Goal: Information Seeking & Learning: Find contact information

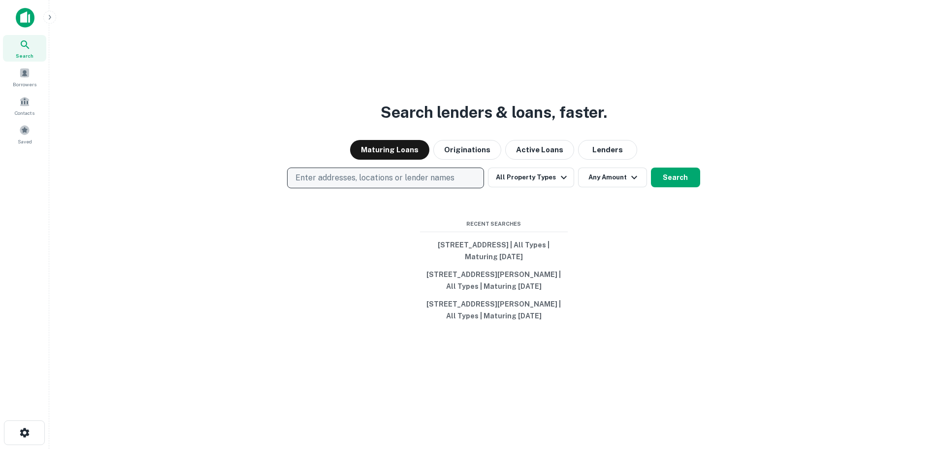
click at [326, 184] on button "Enter addresses, locations or lender names" at bounding box center [385, 177] width 197 height 21
type input "**********"
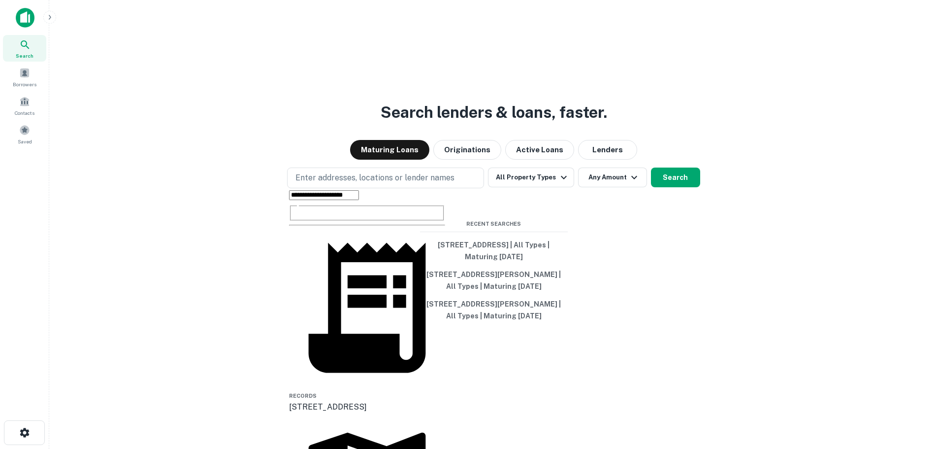
click at [329, 401] on div "3828 e fort lowell rd, tucson, az, 85716" at bounding box center [367, 407] width 156 height 12
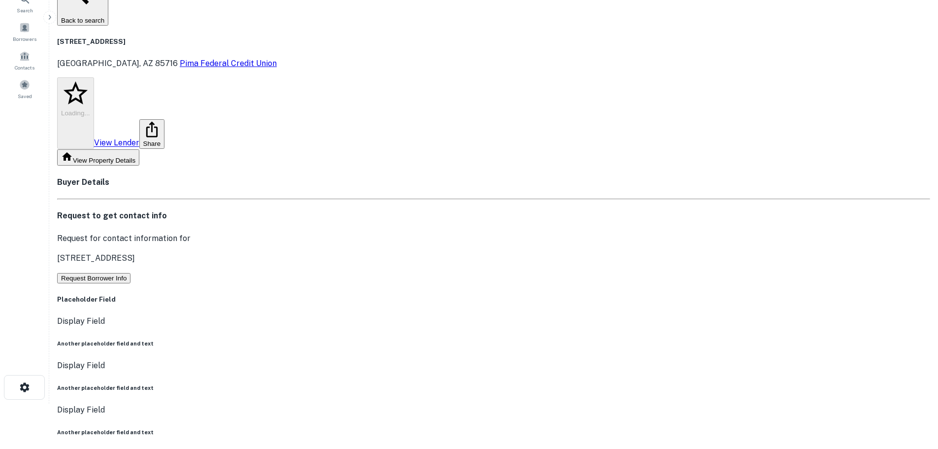
scroll to position [148, 0]
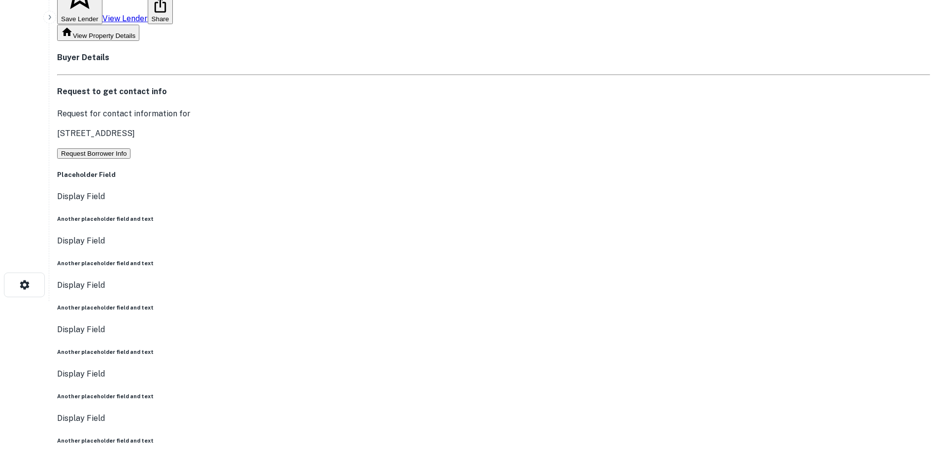
drag, startPoint x: 161, startPoint y: 295, endPoint x: 166, endPoint y: 295, distance: 5.4
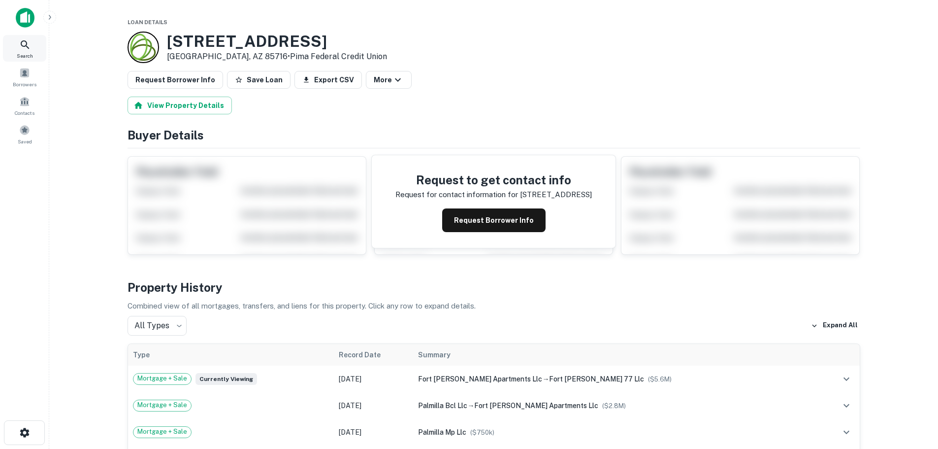
click at [22, 47] on icon at bounding box center [25, 45] width 12 height 12
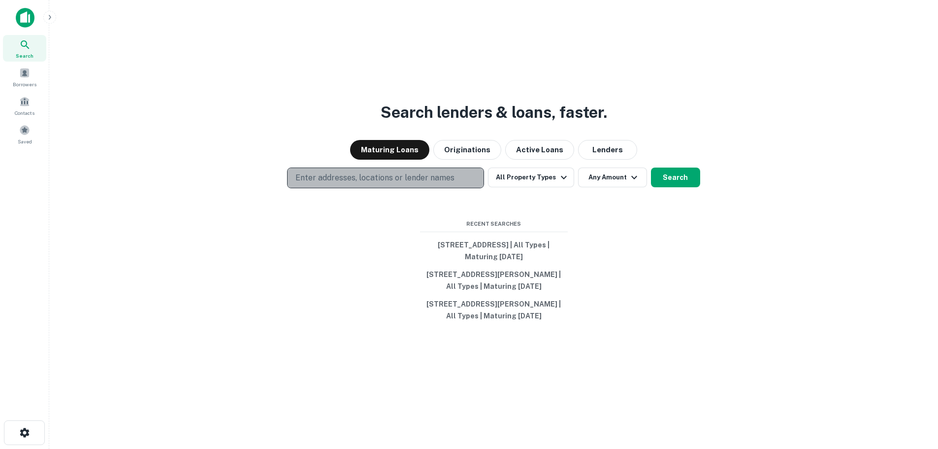
drag, startPoint x: 368, startPoint y: 175, endPoint x: 353, endPoint y: 172, distance: 15.0
click at [368, 175] on p "Enter addresses, locations or lender names" at bounding box center [375, 178] width 159 height 12
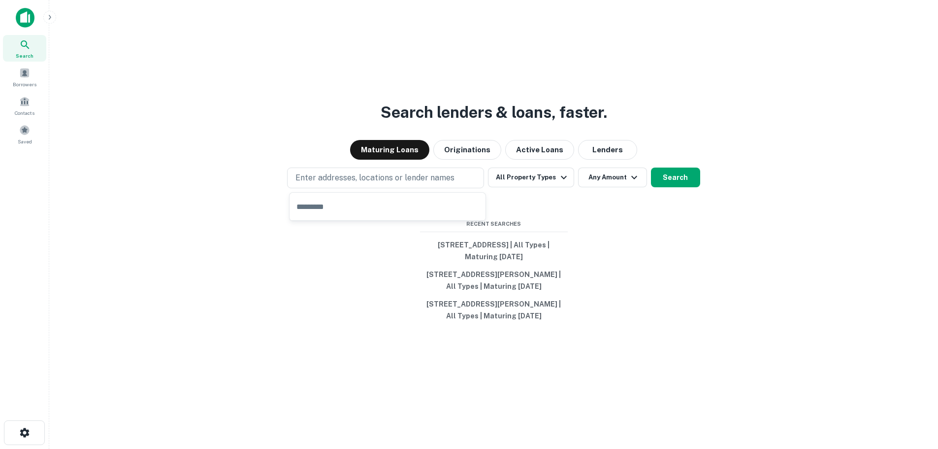
type input "**********"
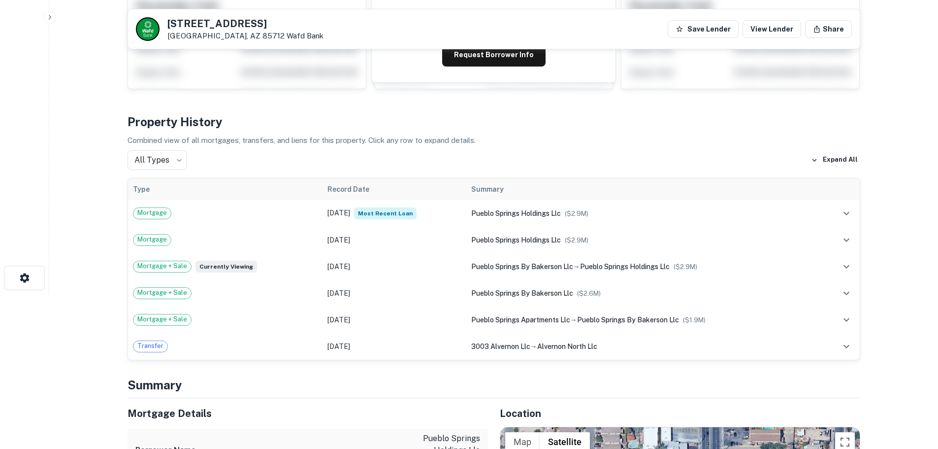
scroll to position [148, 0]
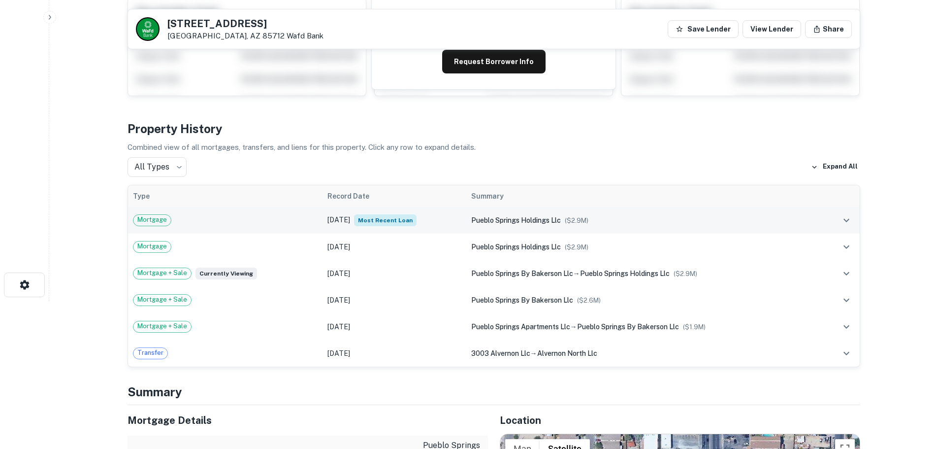
click at [437, 218] on td "Jan 02, 2022 Most Recent Loan" at bounding box center [395, 220] width 144 height 27
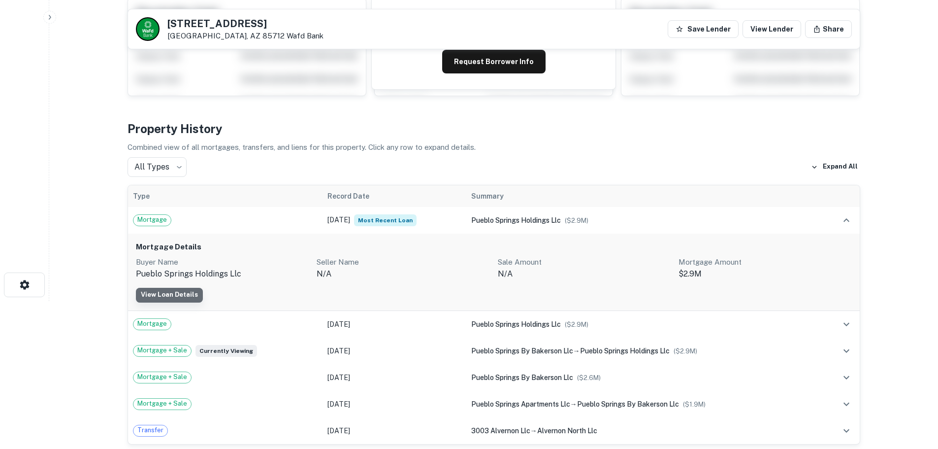
click at [190, 293] on link "View Loan Details" at bounding box center [169, 295] width 67 height 15
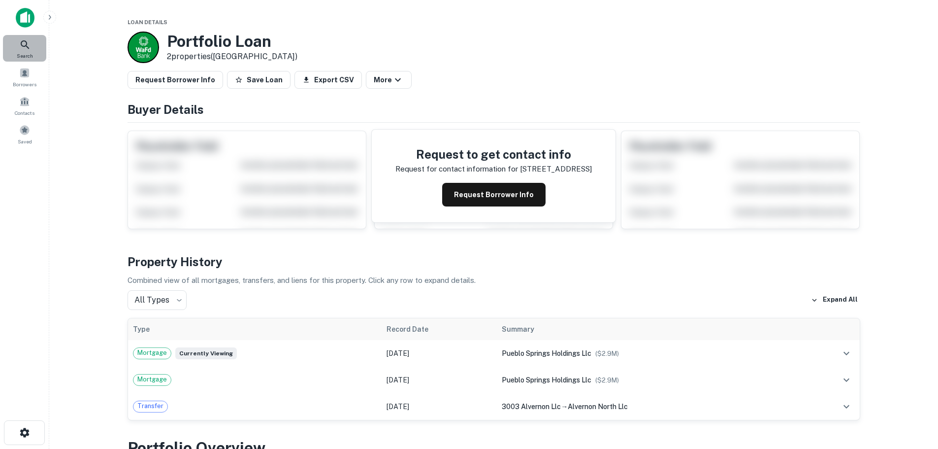
click at [32, 42] on div "Search" at bounding box center [24, 48] width 43 height 27
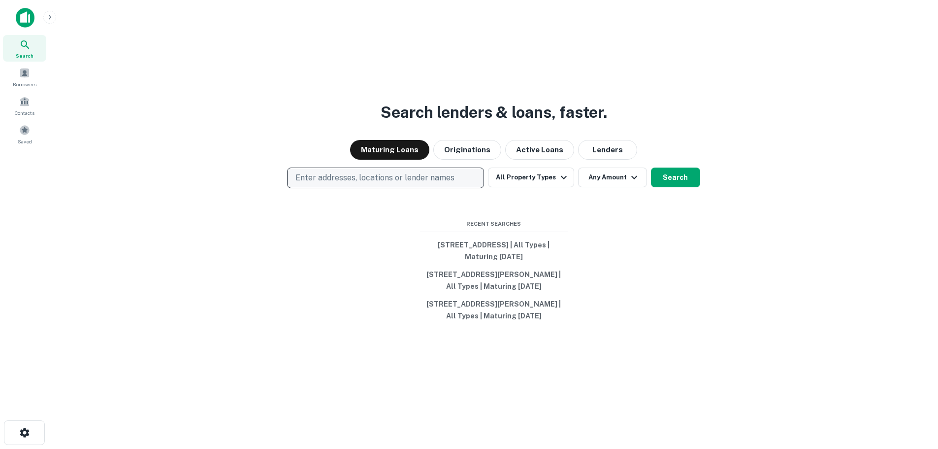
click at [349, 181] on p "Enter addresses, locations or lender names" at bounding box center [375, 178] width 159 height 12
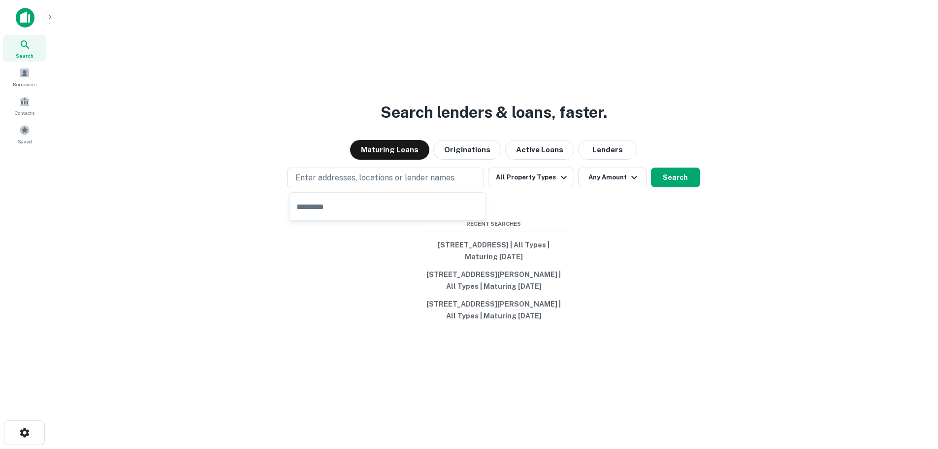
type input "**********"
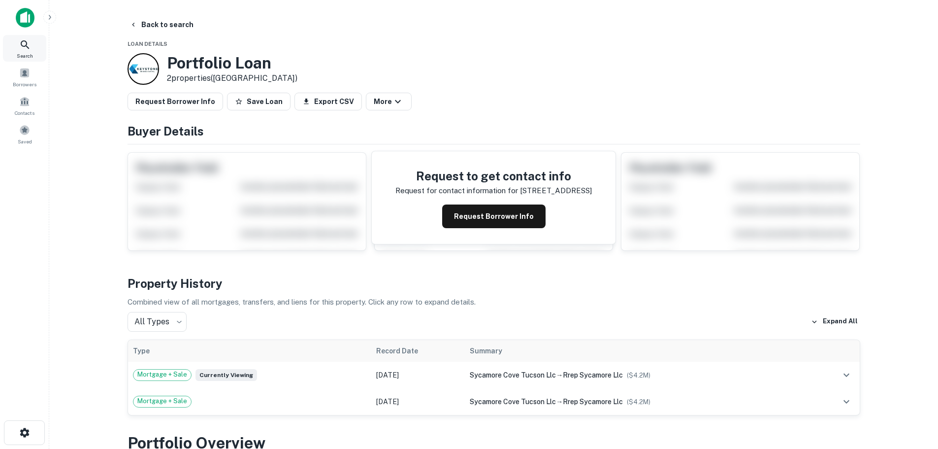
drag, startPoint x: 27, startPoint y: 48, endPoint x: 39, endPoint y: 30, distance: 22.0
click at [27, 48] on icon at bounding box center [25, 45] width 12 height 12
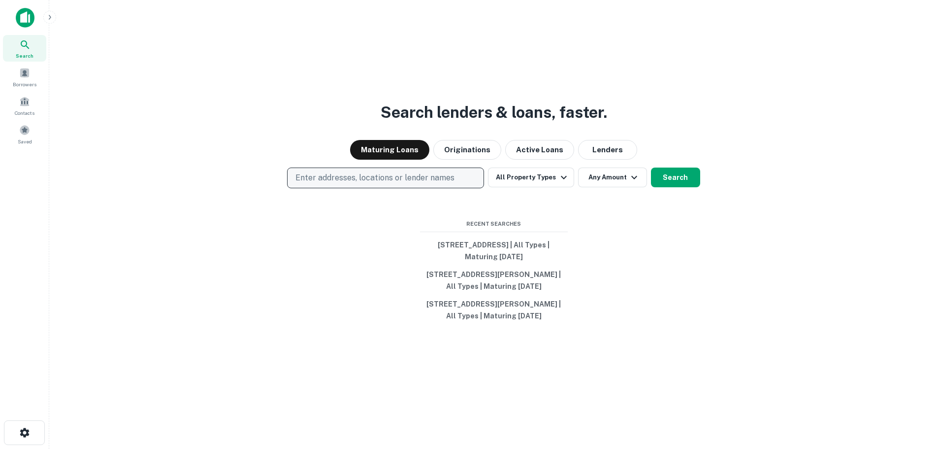
click at [318, 173] on p "Enter addresses, locations or lender names" at bounding box center [375, 178] width 159 height 12
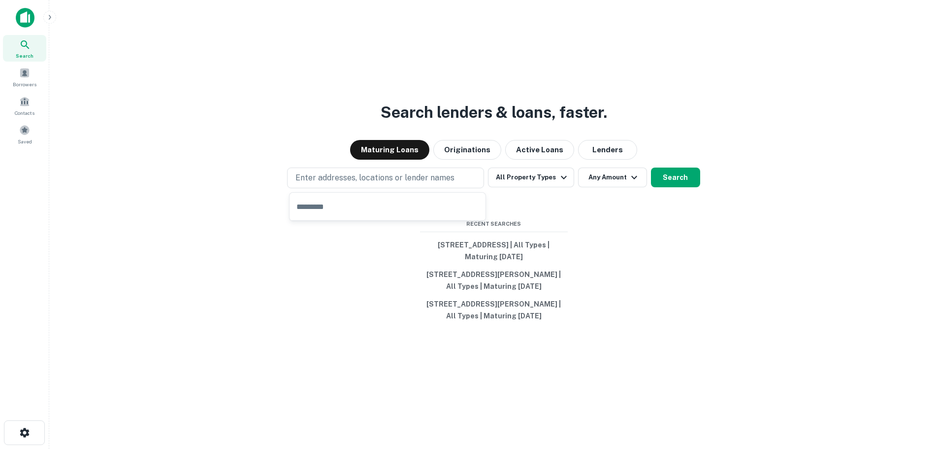
type input "**********"
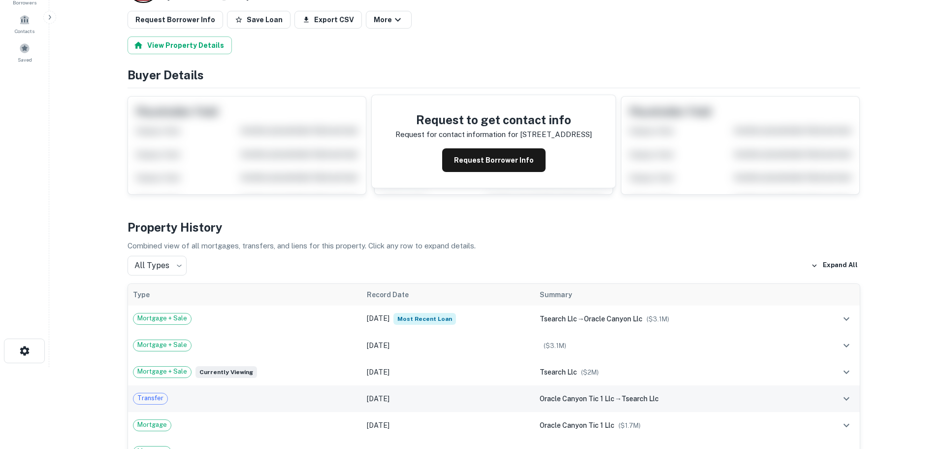
scroll to position [197, 0]
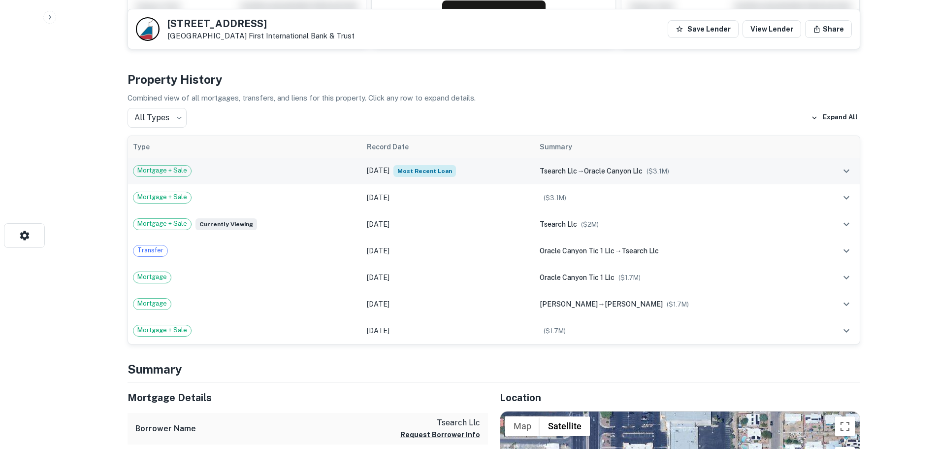
click at [362, 170] on td "Nov 17, 2020 Most Recent Loan" at bounding box center [448, 171] width 173 height 27
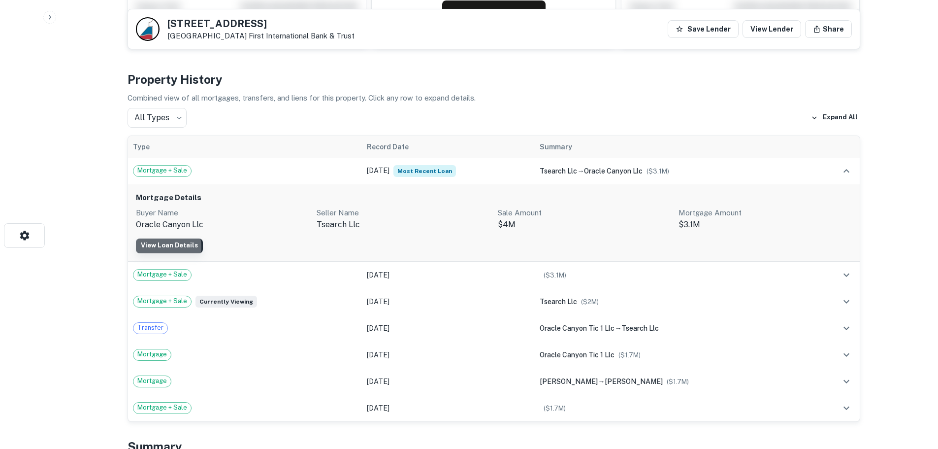
click at [161, 247] on link "View Loan Details" at bounding box center [169, 245] width 67 height 15
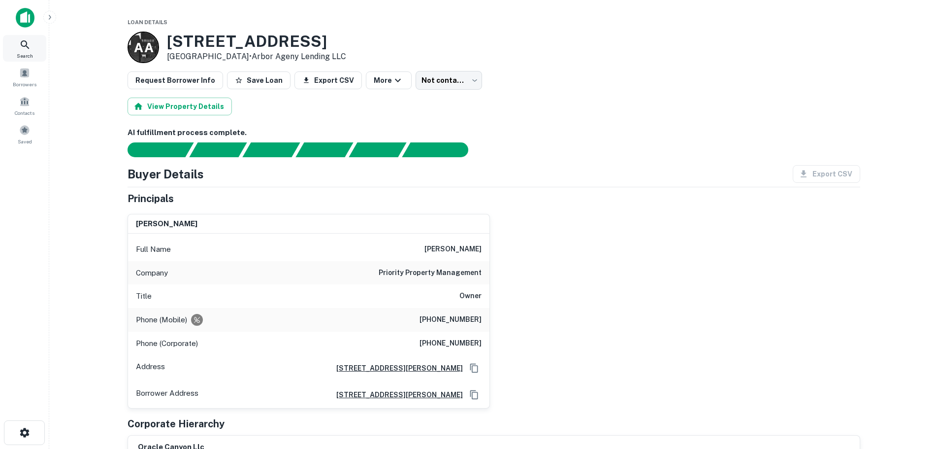
click at [20, 44] on icon at bounding box center [25, 45] width 12 height 12
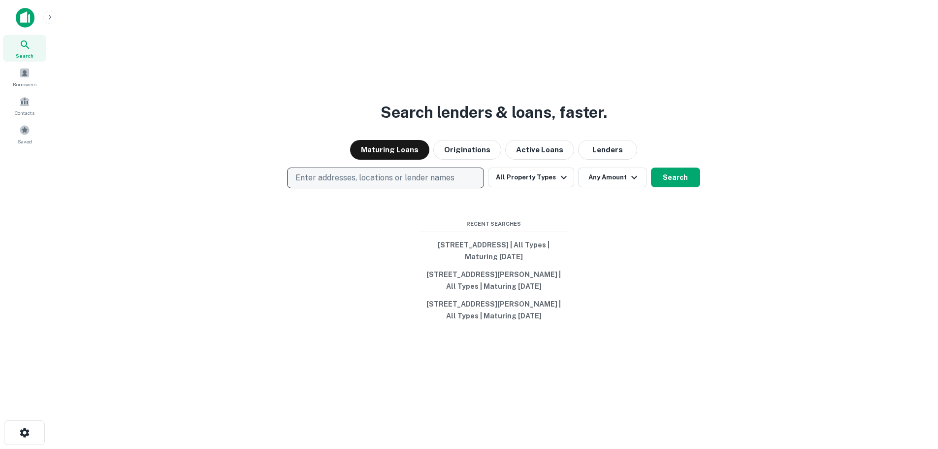
click at [340, 179] on p "Enter addresses, locations or lender names" at bounding box center [375, 178] width 159 height 12
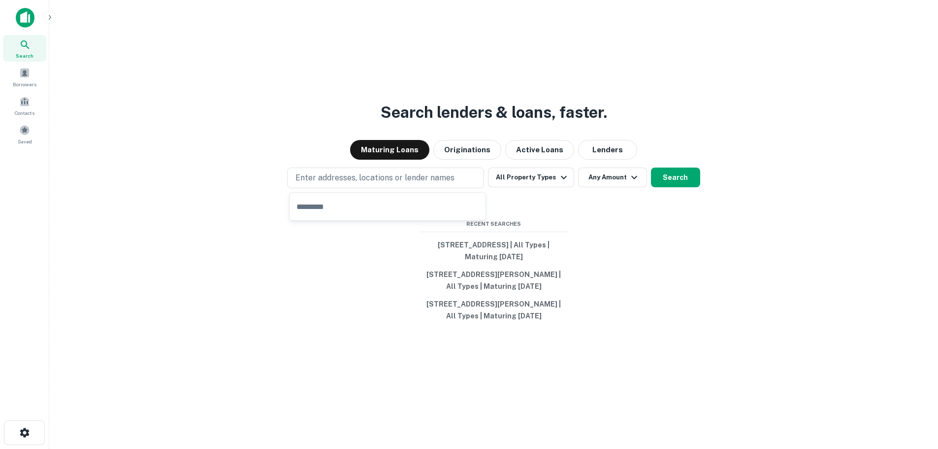
type input "**********"
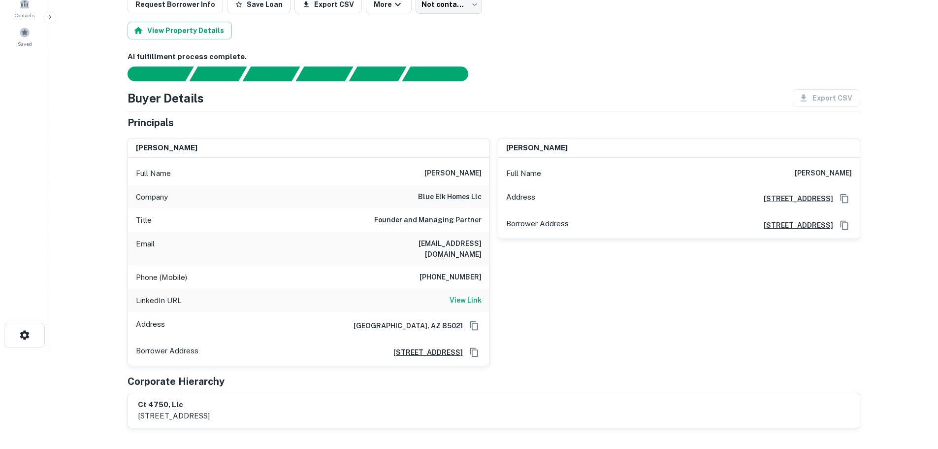
scroll to position [99, 0]
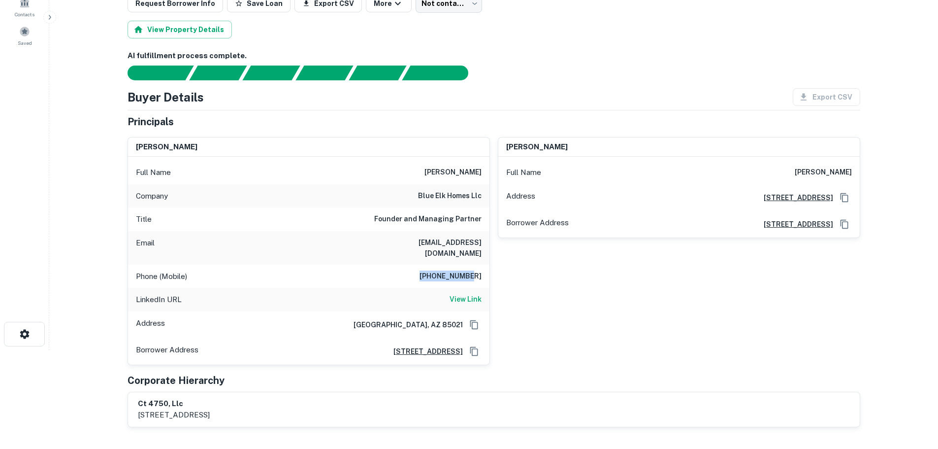
drag, startPoint x: 480, startPoint y: 265, endPoint x: 428, endPoint y: 265, distance: 51.7
click at [421, 265] on div "Phone (Mobile) [PHONE_NUMBER]" at bounding box center [308, 276] width 361 height 24
copy h6 "480-202-7486"
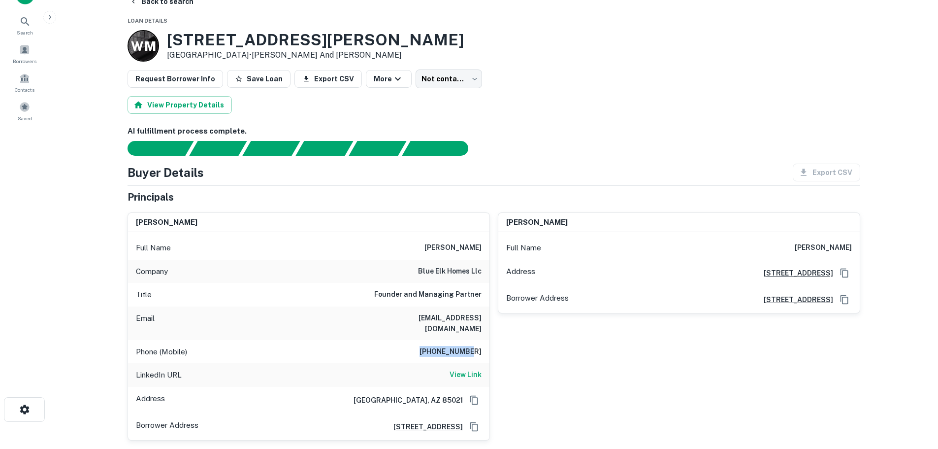
scroll to position [0, 0]
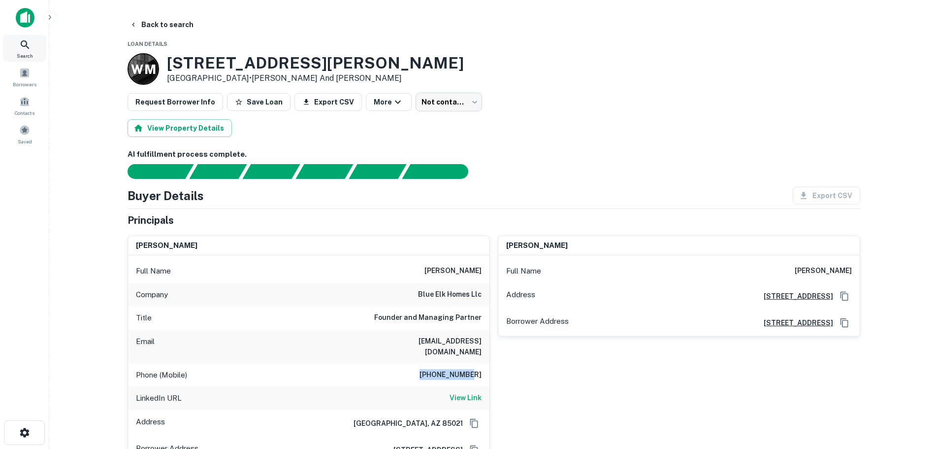
click at [20, 47] on icon at bounding box center [25, 45] width 12 height 12
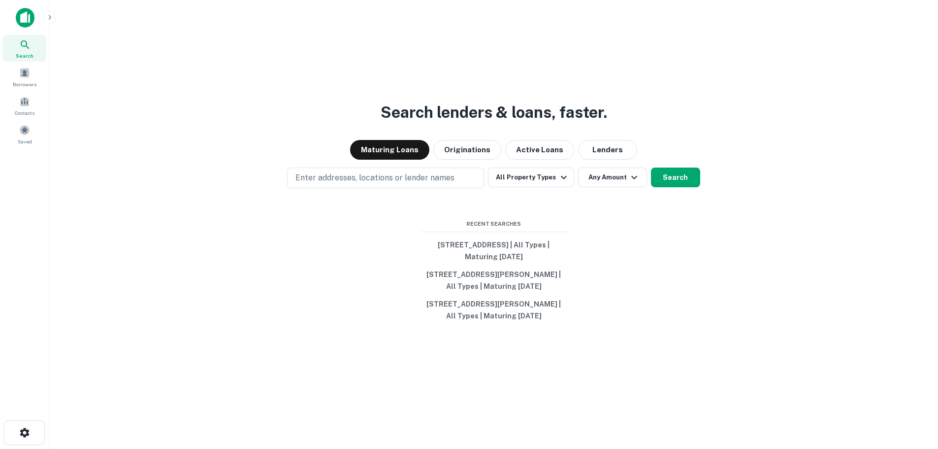
click at [368, 180] on p "Enter addresses, locations or lender names" at bounding box center [375, 178] width 159 height 12
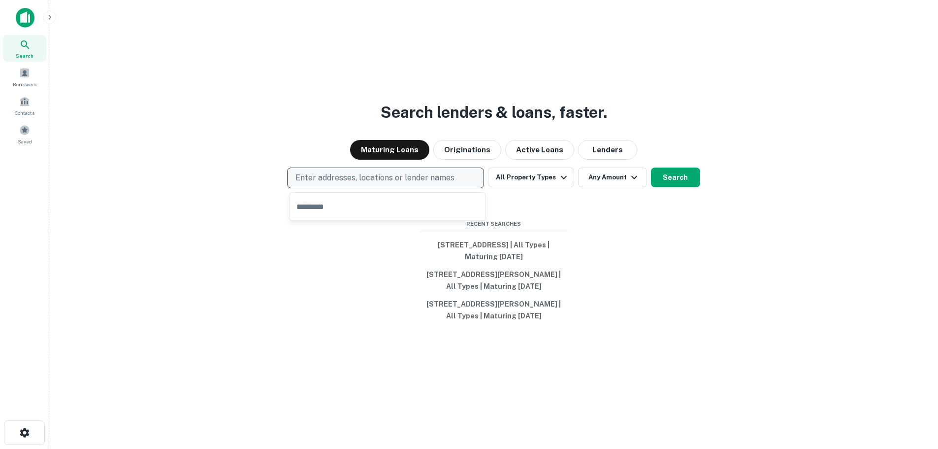
type input "**********"
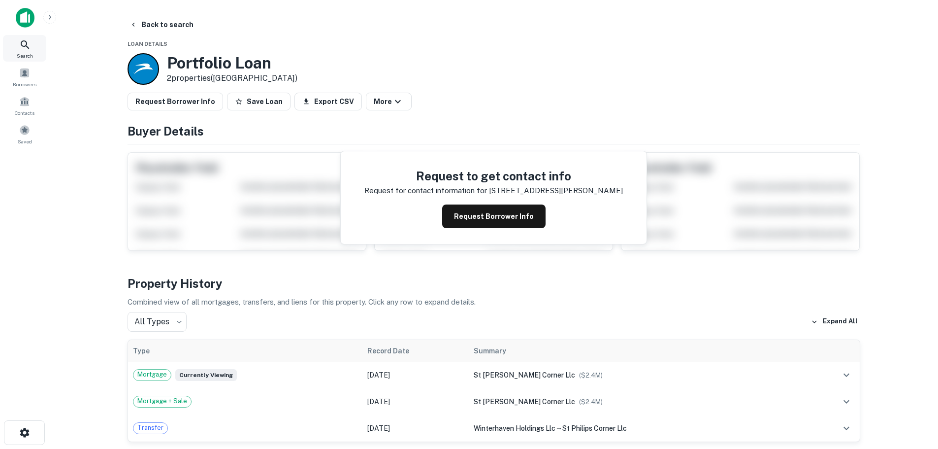
click at [26, 49] on icon at bounding box center [25, 45] width 12 height 12
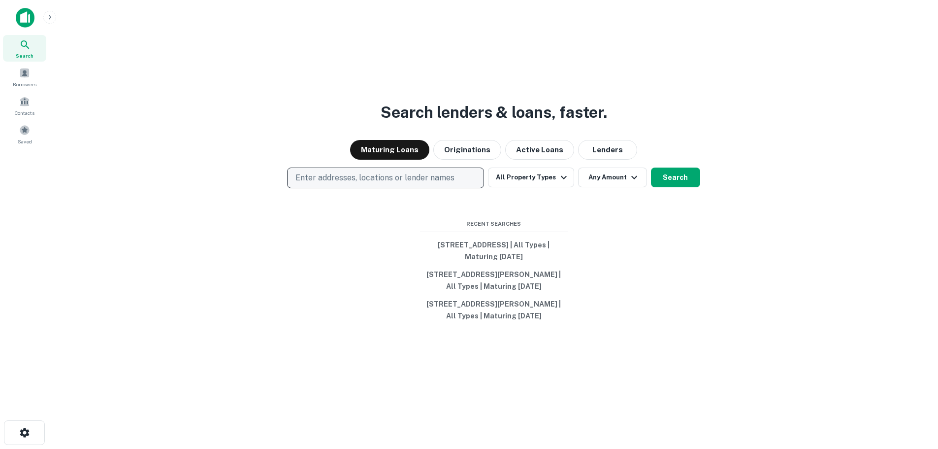
click at [344, 178] on p "Enter addresses, locations or lender names" at bounding box center [375, 178] width 159 height 12
type input "**********"
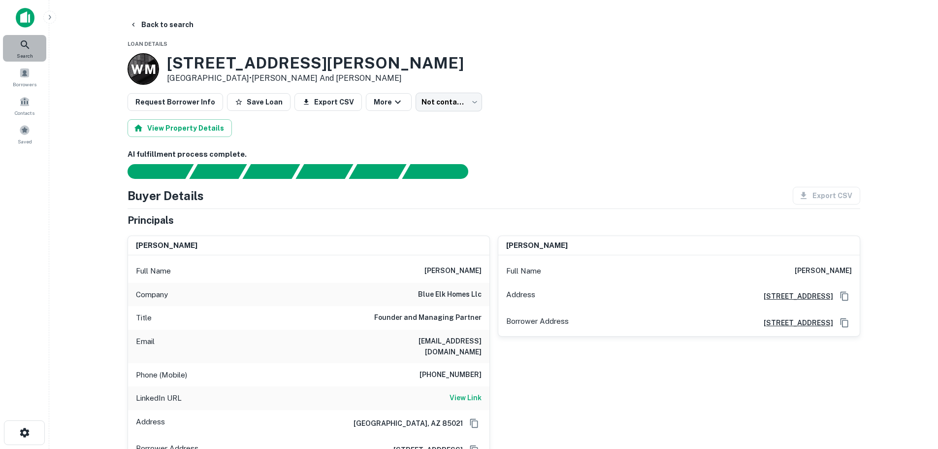
click at [26, 43] on icon at bounding box center [25, 45] width 12 height 12
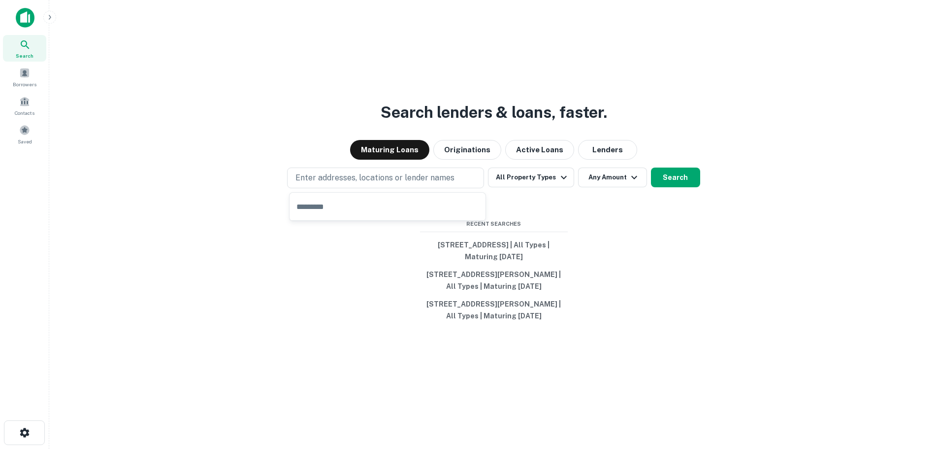
type input "**********"
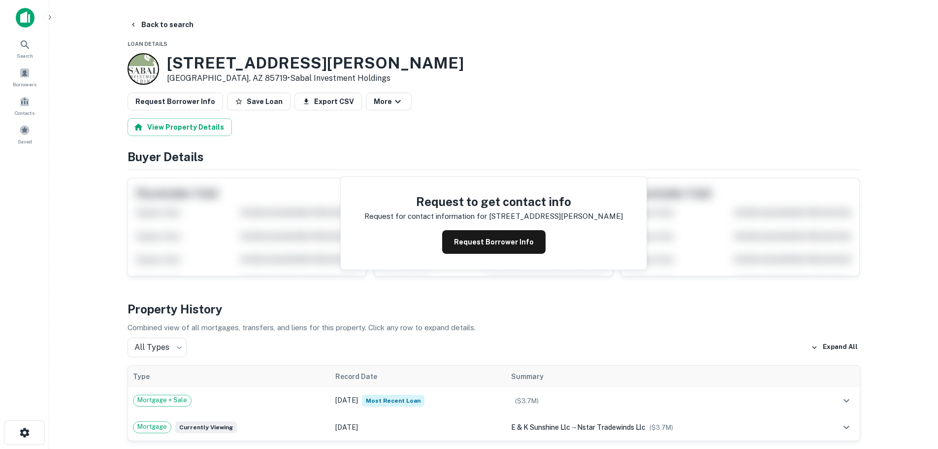
scroll to position [148, 0]
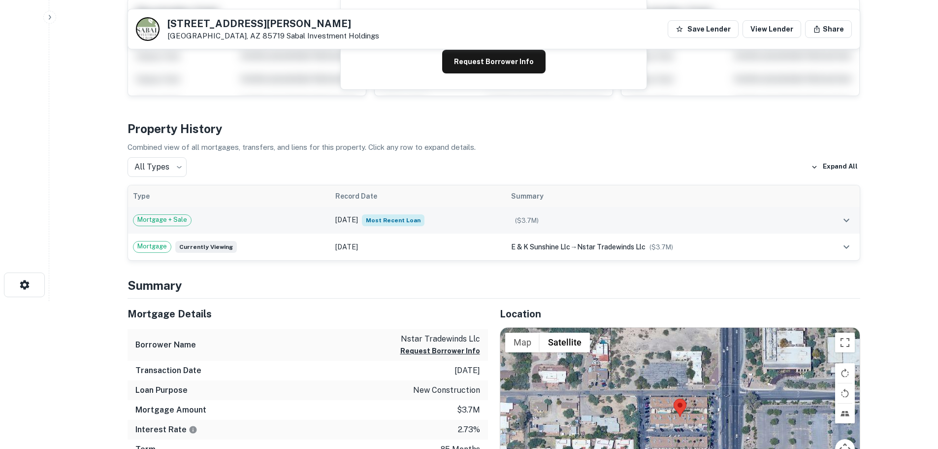
click at [446, 215] on td "Mar 24, 2021 Most Recent Loan" at bounding box center [418, 220] width 176 height 27
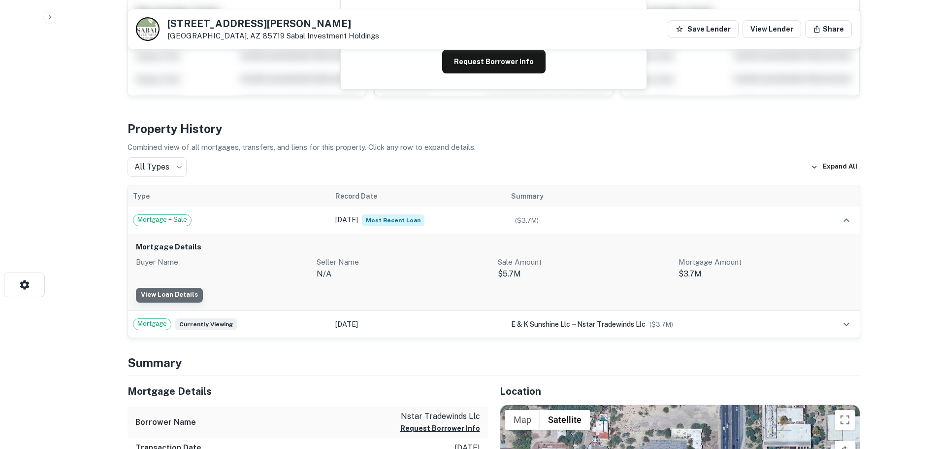
click at [172, 294] on link "View Loan Details" at bounding box center [169, 295] width 67 height 15
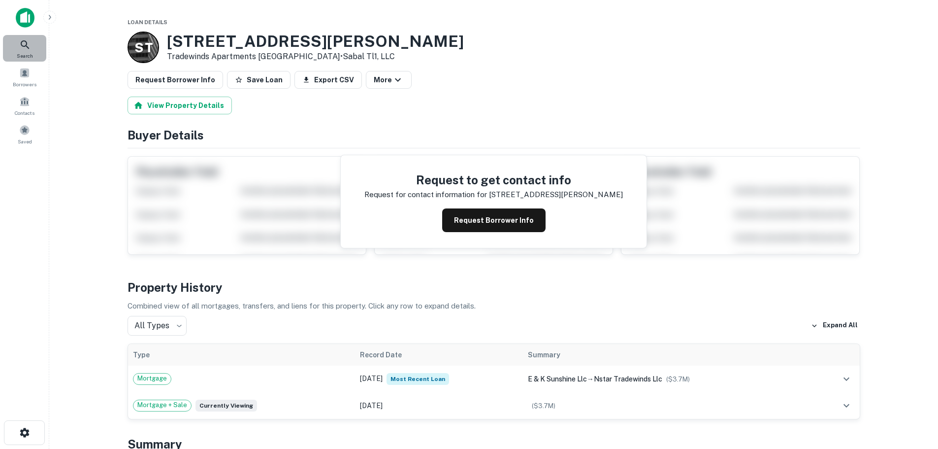
click at [31, 50] on div "Search" at bounding box center [24, 48] width 43 height 27
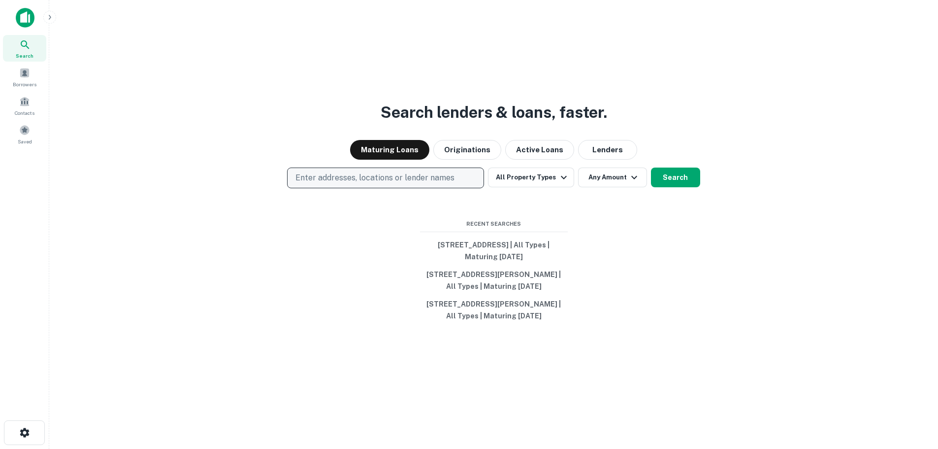
click at [341, 180] on p "Enter addresses, locations or lender names" at bounding box center [375, 178] width 159 height 12
type input "**********"
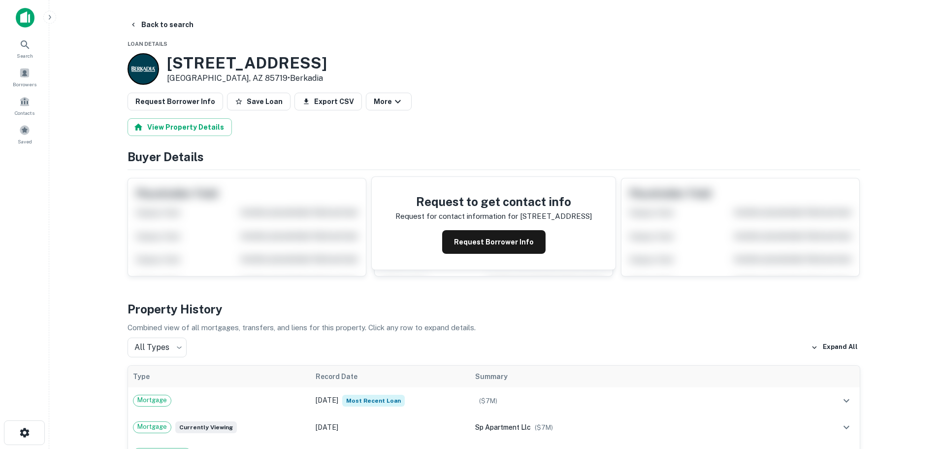
click at [570, 76] on div "2350 E WATER ST Tucson, AZ 85719 • Berkadia" at bounding box center [494, 69] width 733 height 32
click at [11, 45] on div "Search" at bounding box center [24, 48] width 43 height 27
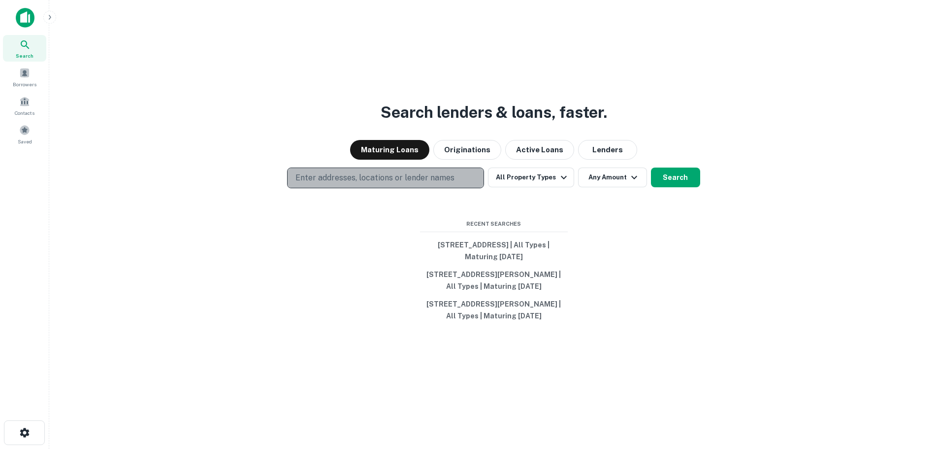
click at [367, 173] on p "Enter addresses, locations or lender names" at bounding box center [375, 178] width 159 height 12
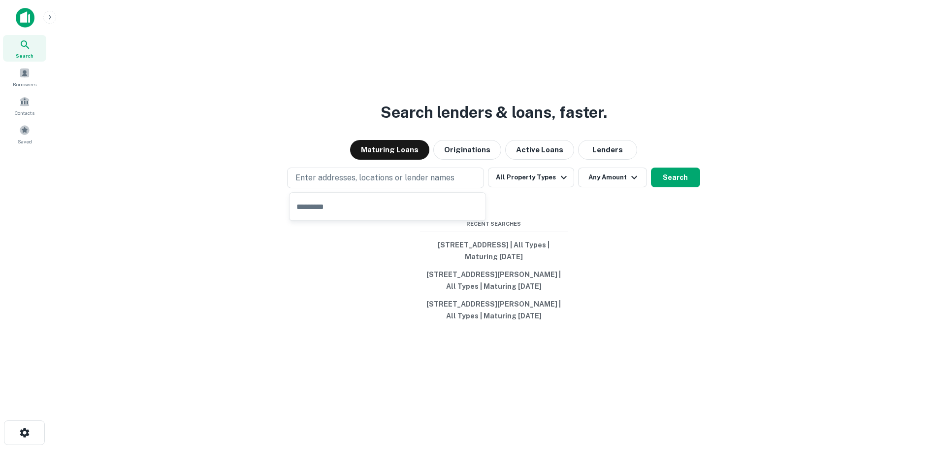
type input "**********"
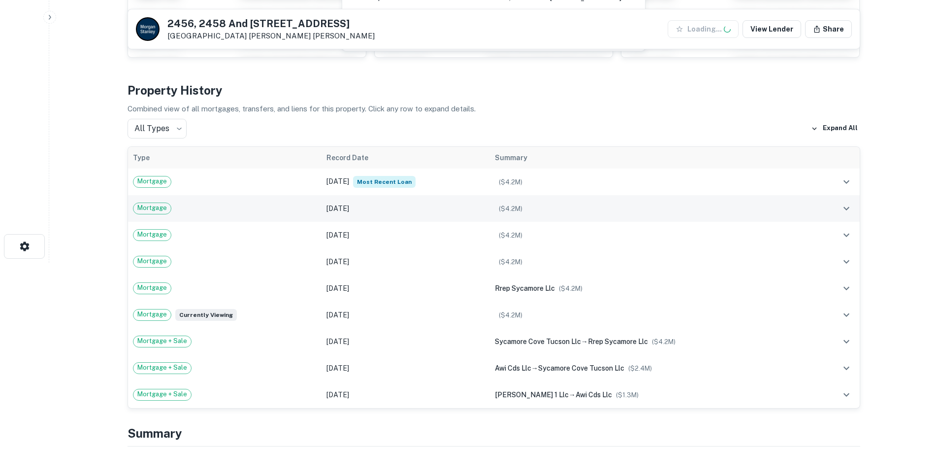
scroll to position [197, 0]
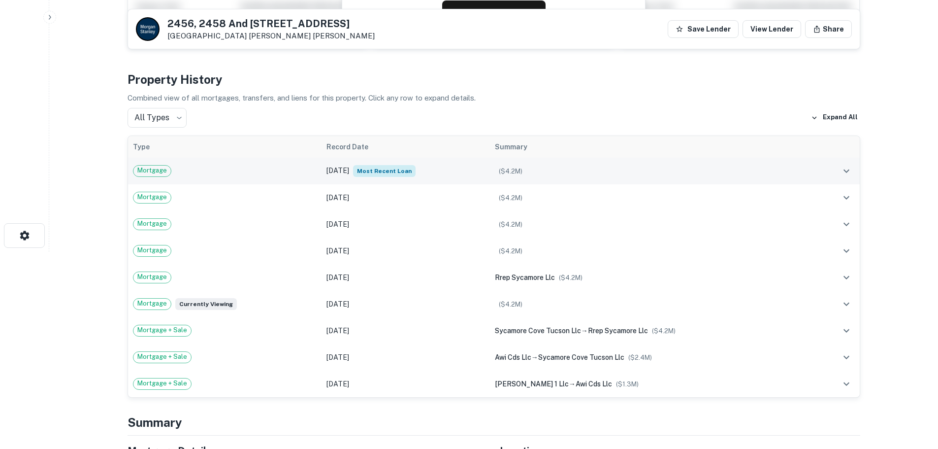
click at [440, 176] on td "Dec 14, 2023 Most Recent Loan" at bounding box center [406, 171] width 168 height 27
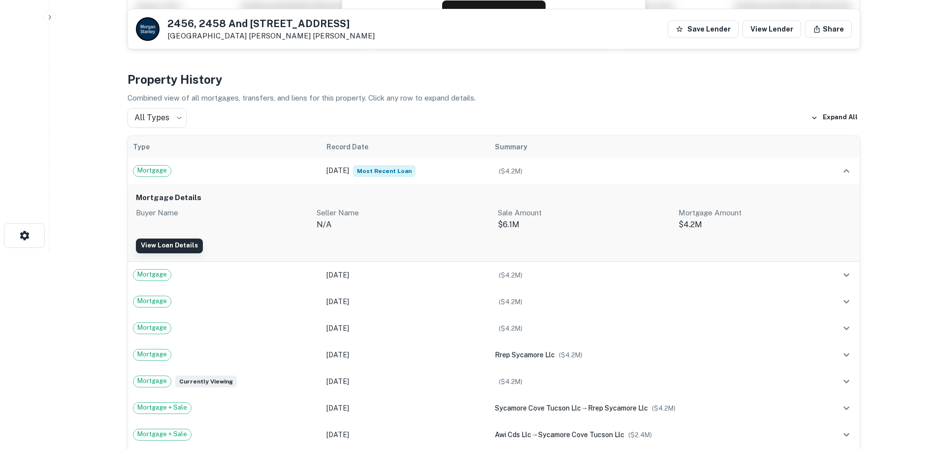
click at [163, 243] on link "View Loan Details" at bounding box center [169, 245] width 67 height 15
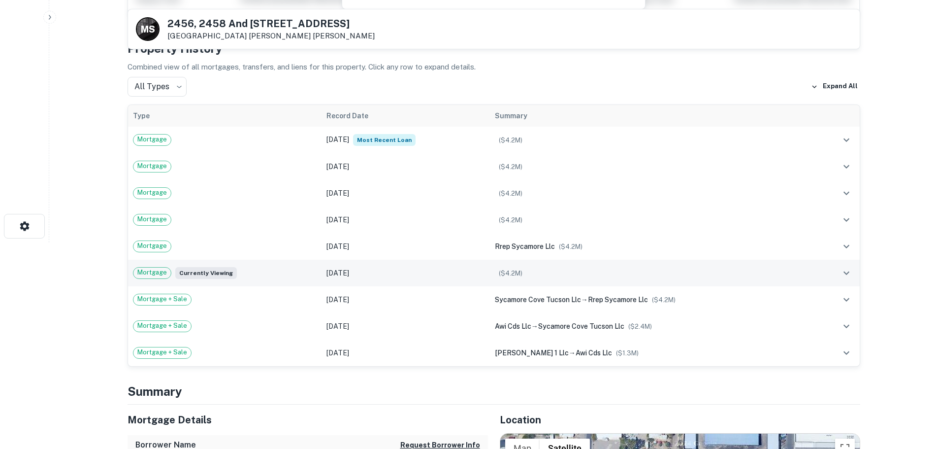
scroll to position [197, 0]
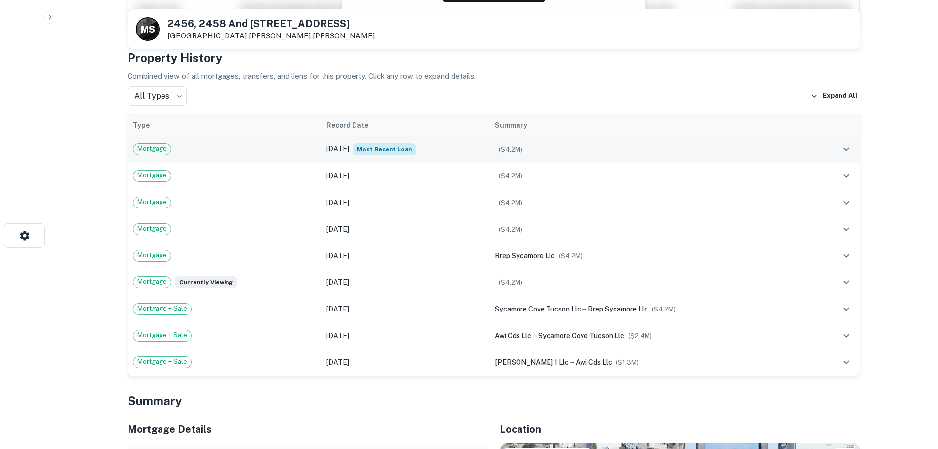
click at [449, 144] on td "[DATE] Most Recent Loan" at bounding box center [406, 149] width 168 height 27
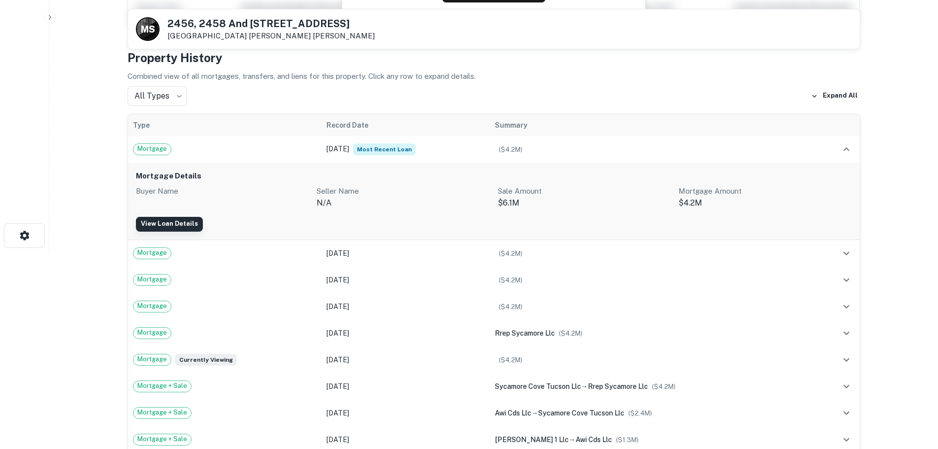
click at [187, 225] on link "View Loan Details" at bounding box center [169, 224] width 67 height 15
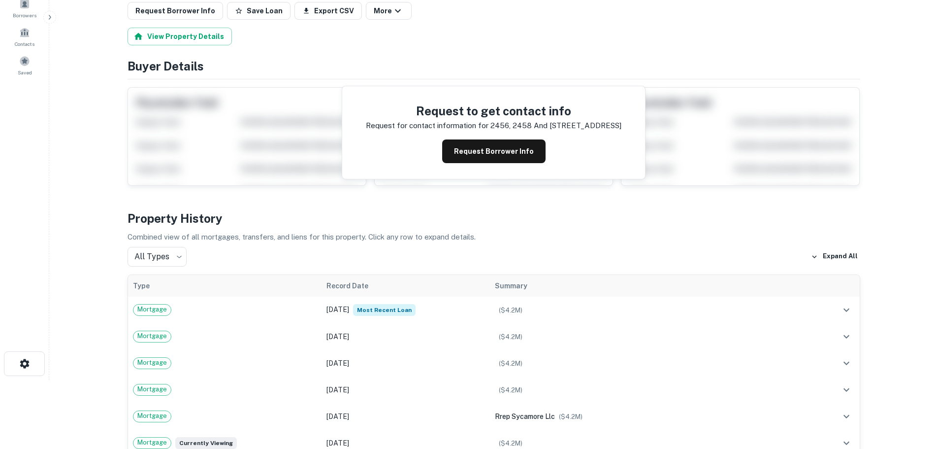
scroll to position [197, 0]
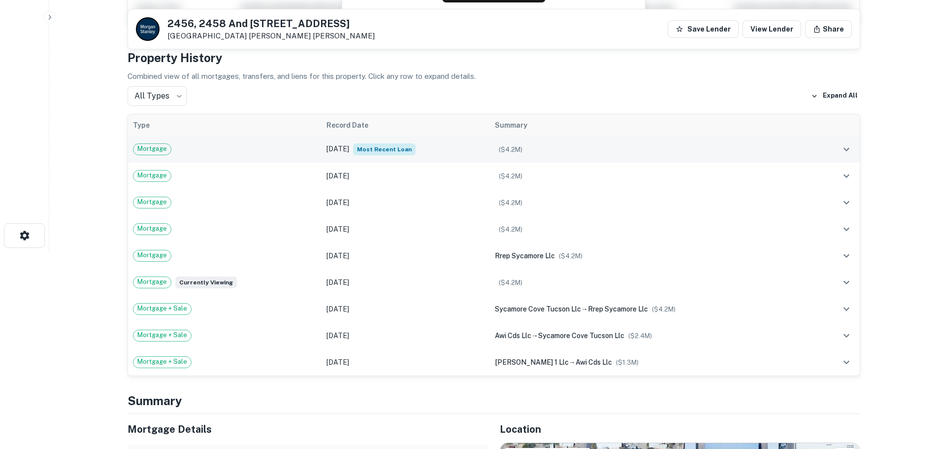
click at [423, 149] on td "[DATE] Most Recent Loan" at bounding box center [406, 149] width 168 height 27
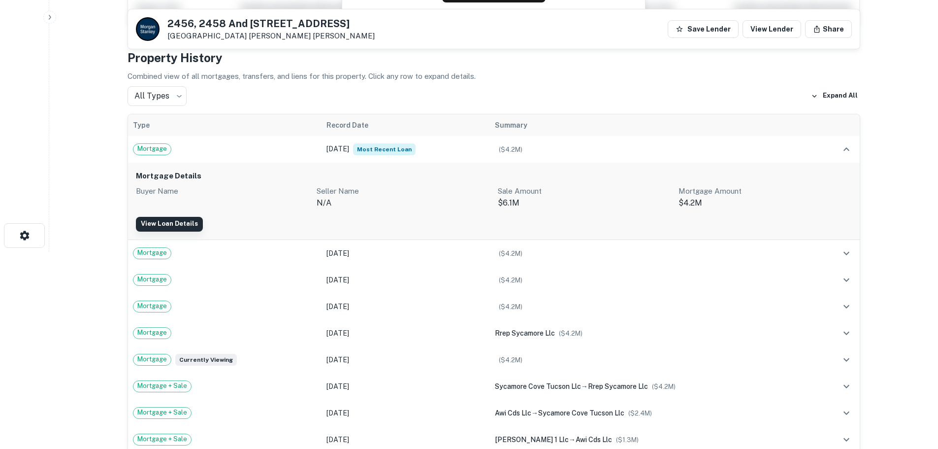
click at [185, 217] on link "View Loan Details" at bounding box center [169, 224] width 67 height 15
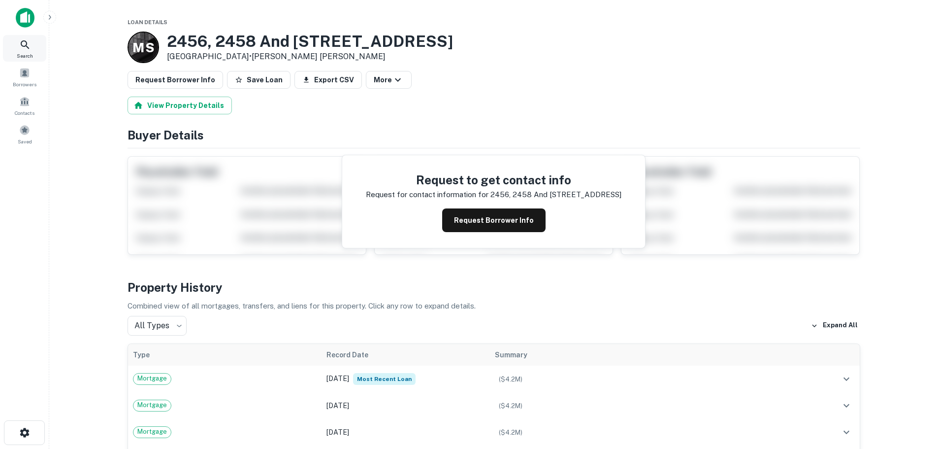
drag, startPoint x: 24, startPoint y: 45, endPoint x: 46, endPoint y: 50, distance: 22.2
click at [24, 45] on icon at bounding box center [25, 45] width 12 height 12
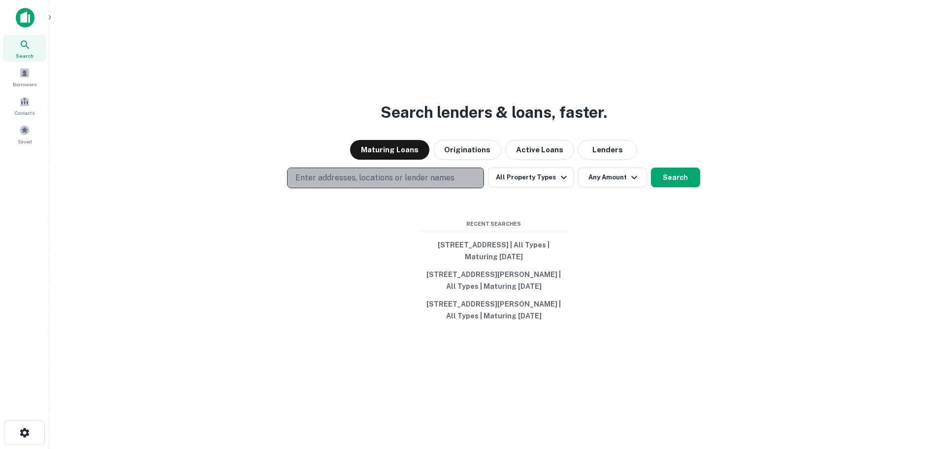
click at [344, 173] on p "Enter addresses, locations or lender names" at bounding box center [375, 178] width 159 height 12
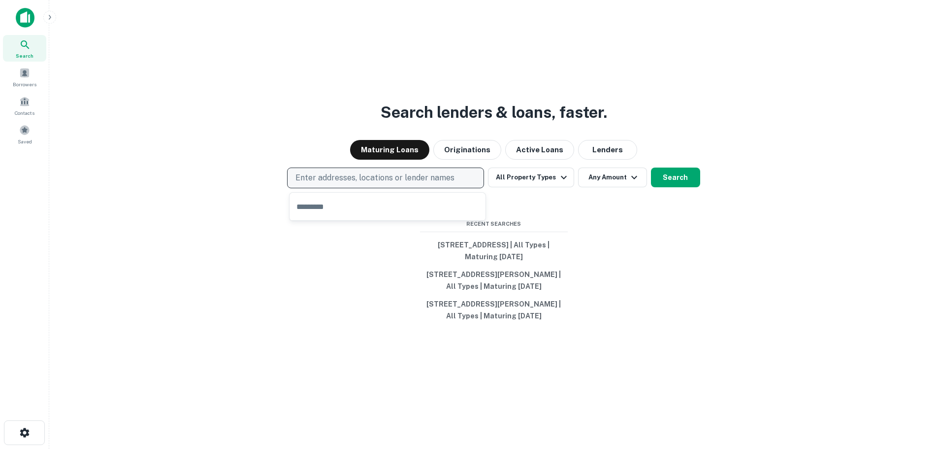
type input "**********"
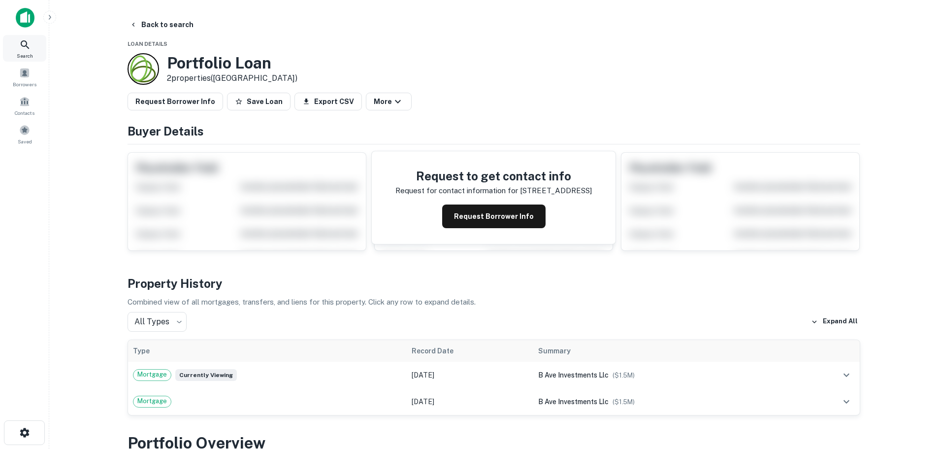
click at [23, 43] on icon at bounding box center [25, 45] width 12 height 12
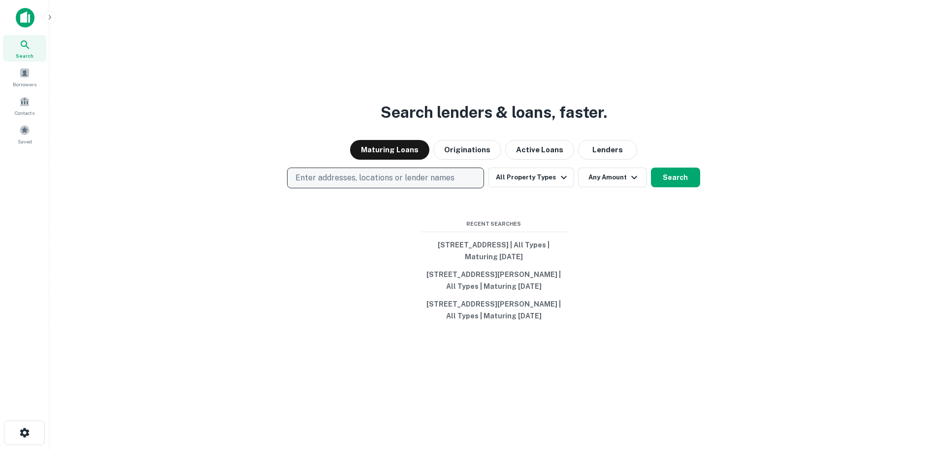
click at [335, 179] on p "Enter addresses, locations or lender names" at bounding box center [375, 178] width 159 height 12
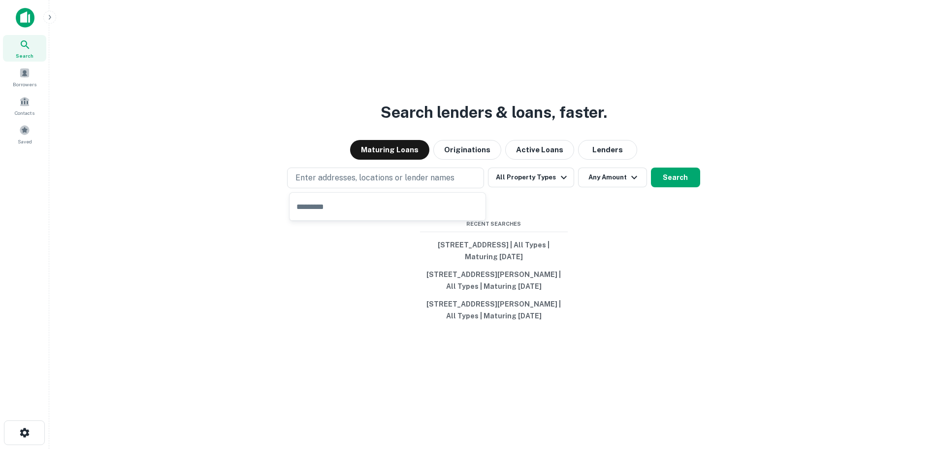
type input "**********"
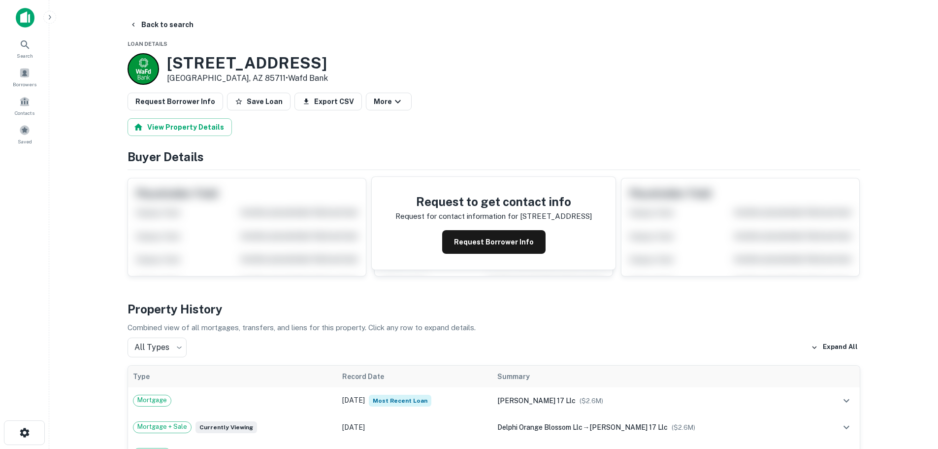
scroll to position [99, 0]
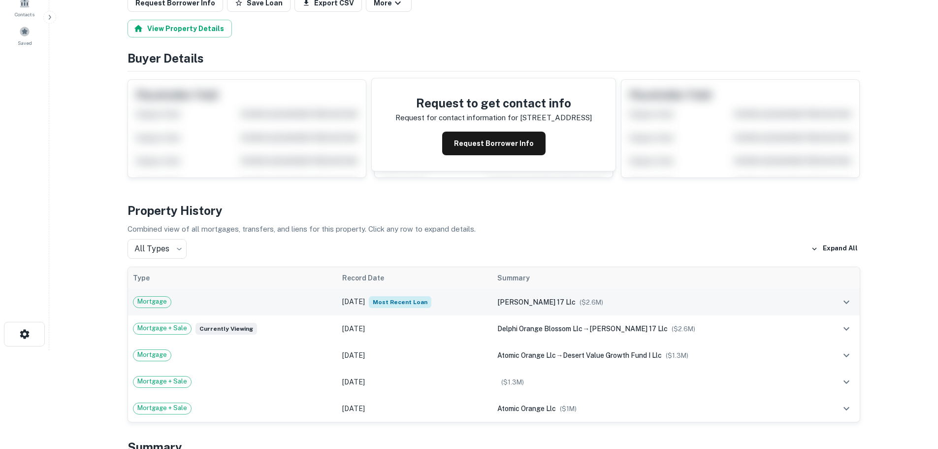
click at [474, 304] on td "Feb 10, 2022 Most Recent Loan" at bounding box center [414, 302] width 155 height 27
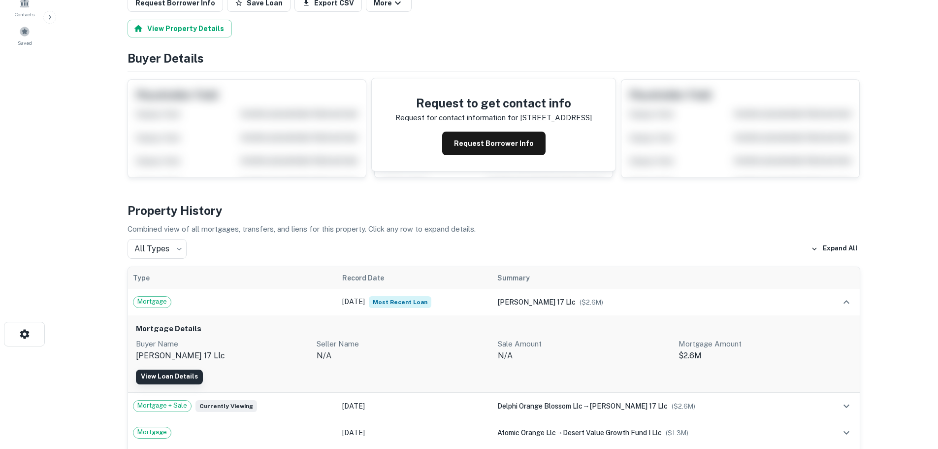
click at [183, 371] on link "View Loan Details" at bounding box center [169, 376] width 67 height 15
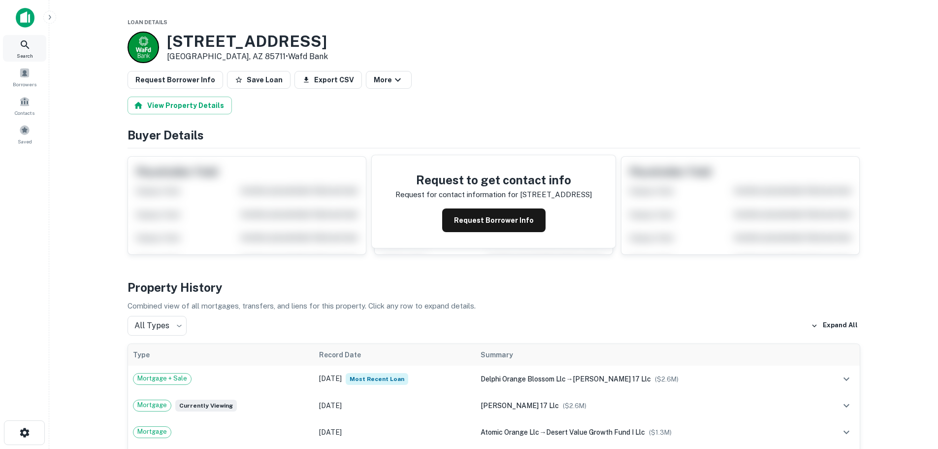
drag, startPoint x: 29, startPoint y: 51, endPoint x: 44, endPoint y: 1, distance: 52.2
click at [29, 51] on div "Search" at bounding box center [24, 48] width 43 height 27
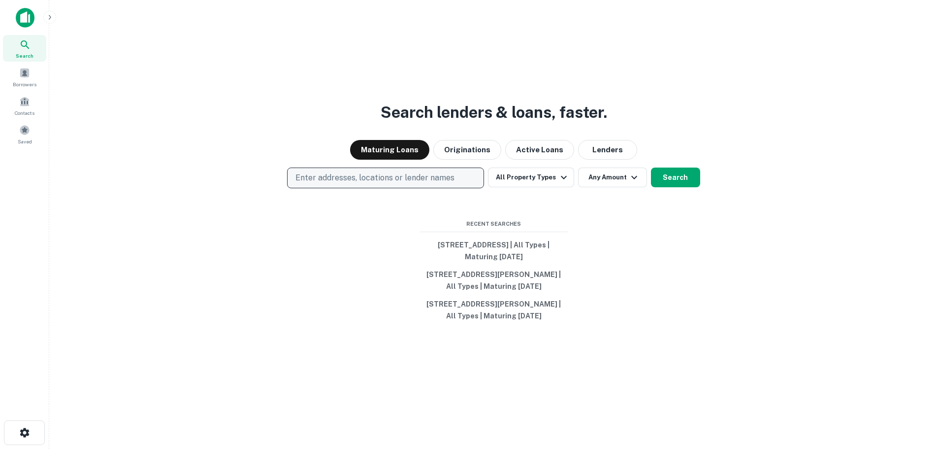
click at [337, 181] on p "Enter addresses, locations or lender names" at bounding box center [375, 178] width 159 height 12
type input "**********"
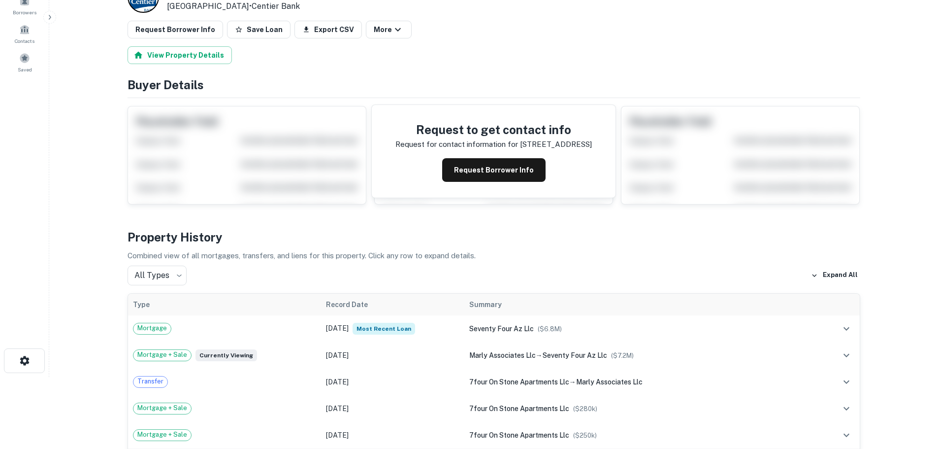
scroll to position [197, 0]
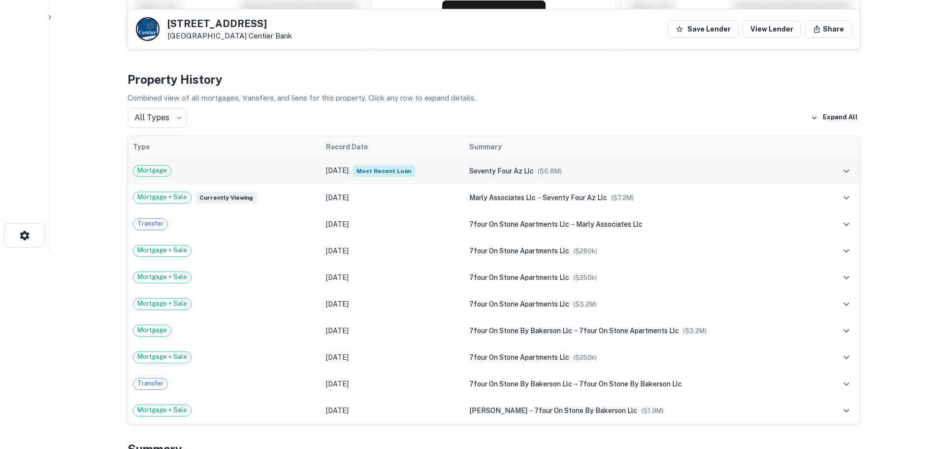
click at [336, 170] on td "[DATE] Most Recent Loan" at bounding box center [392, 171] width 143 height 27
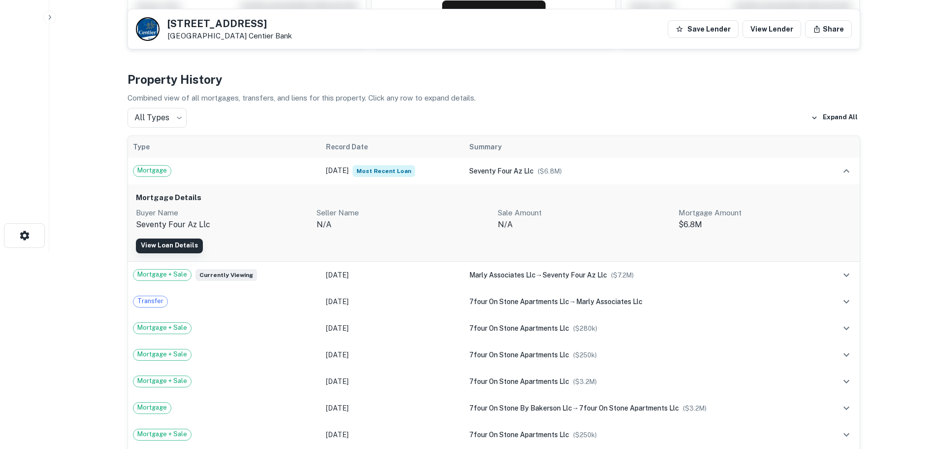
click at [184, 243] on link "View Loan Details" at bounding box center [169, 245] width 67 height 15
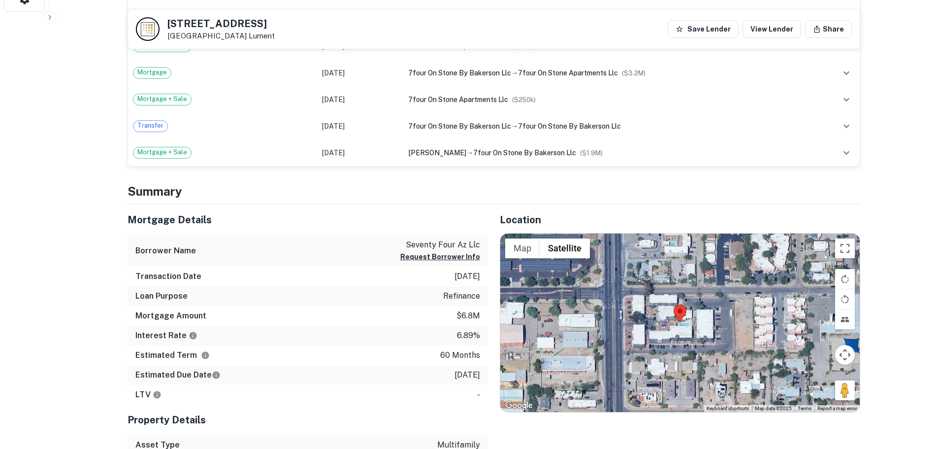
scroll to position [493, 0]
